Goal: Transaction & Acquisition: Purchase product/service

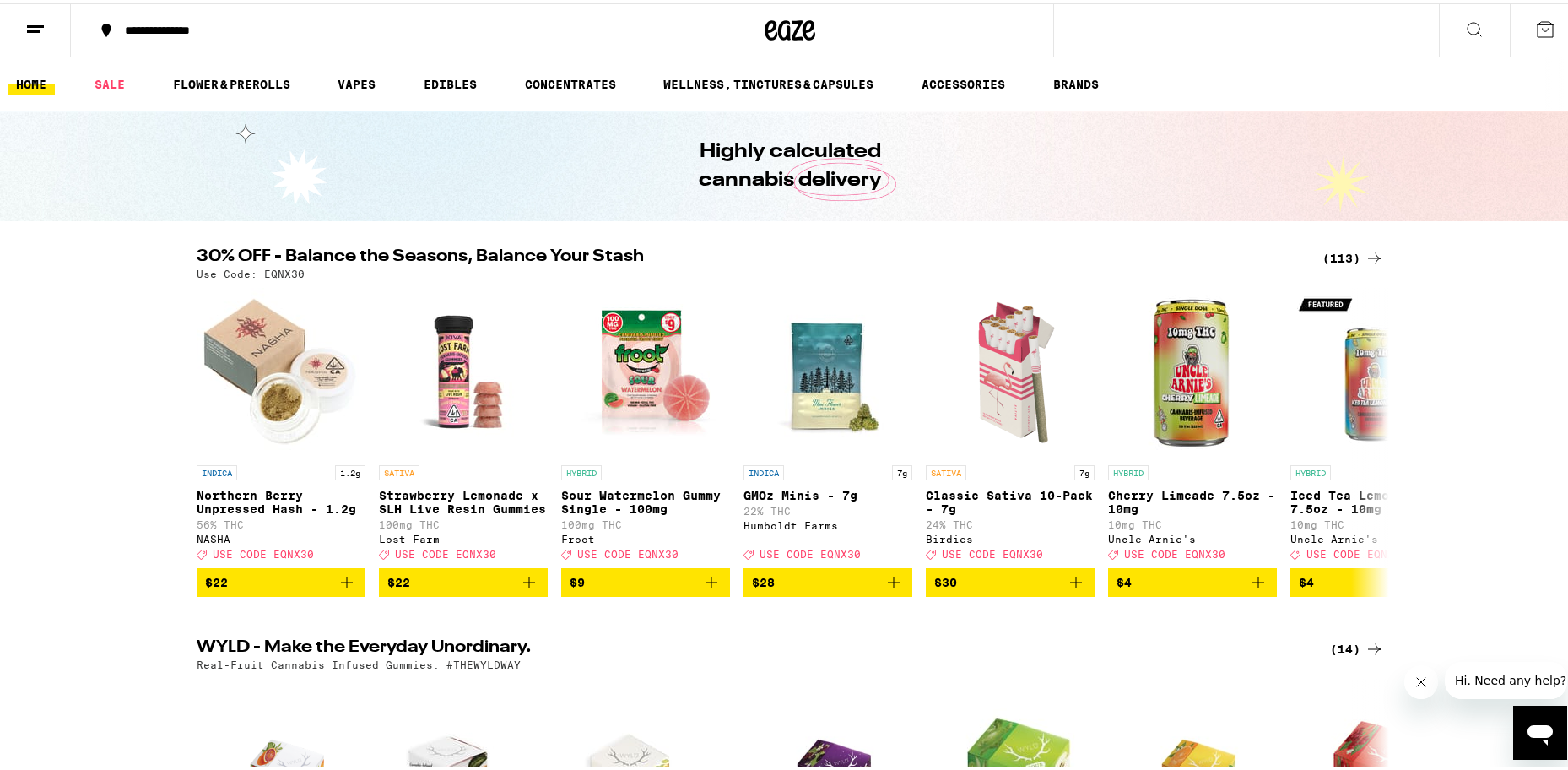
click at [1341, 256] on div "(113)" at bounding box center [1353, 255] width 62 height 21
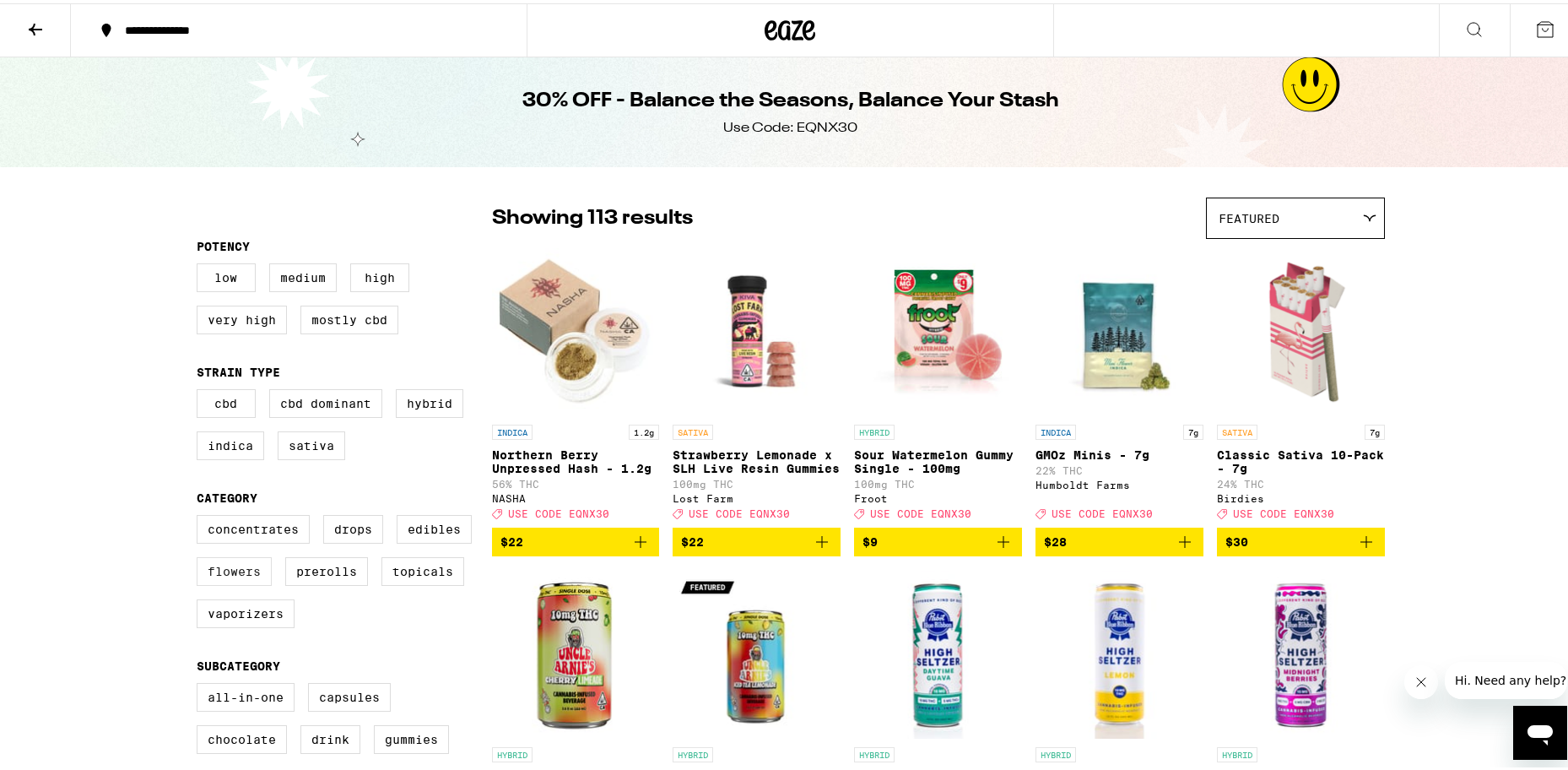
click at [239, 578] on label "Flowers" at bounding box center [234, 568] width 75 height 29
click at [201, 515] on input "Flowers" at bounding box center [200, 514] width 1 height 1
checkbox input "true"
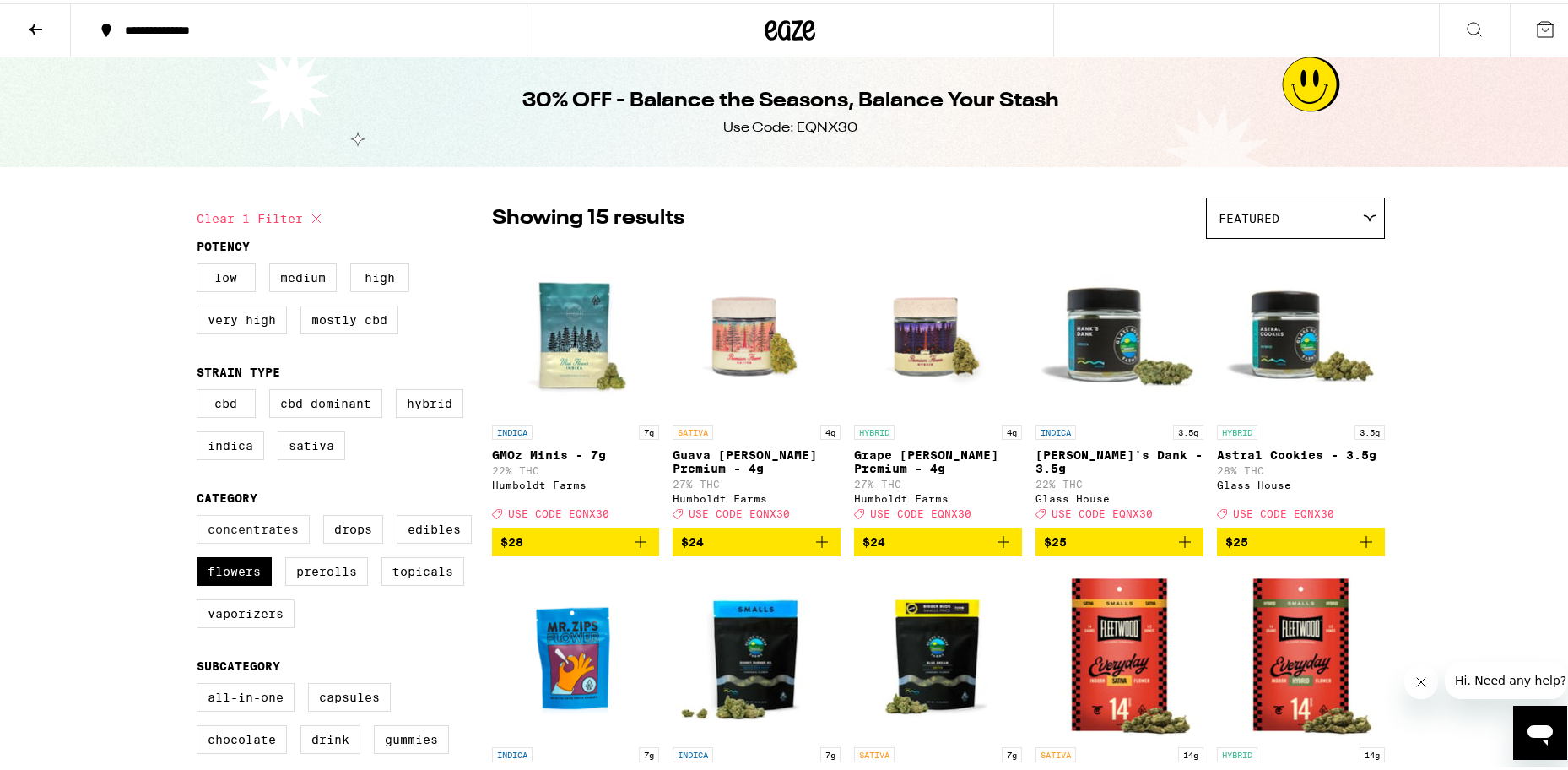
click at [246, 533] on label "Concentrates" at bounding box center [254, 526] width 113 height 29
click at [201, 515] on input "Concentrates" at bounding box center [200, 514] width 1 height 1
checkbox input "true"
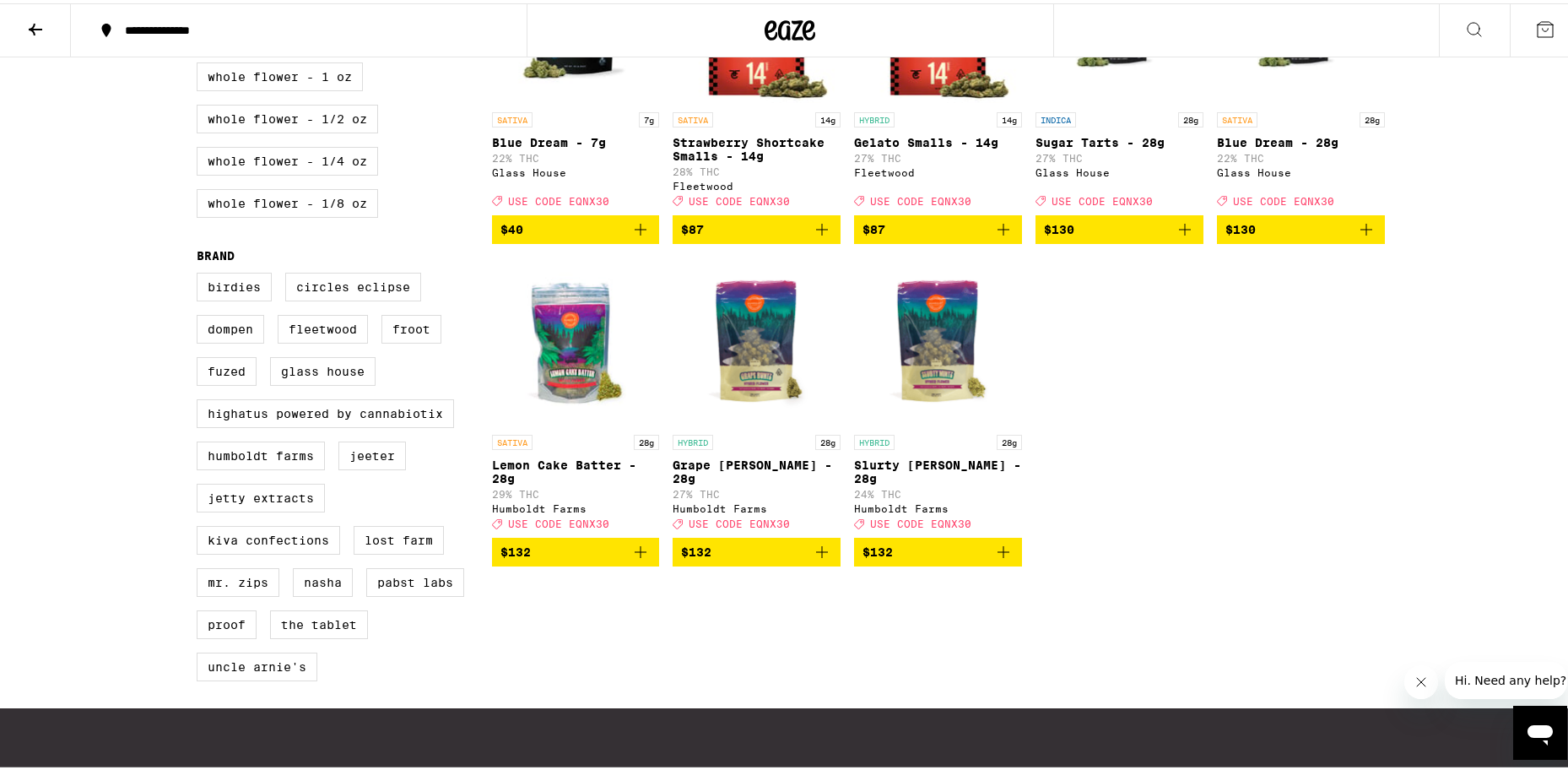
scroll to position [961, 0]
